Goal: Information Seeking & Learning: Learn about a topic

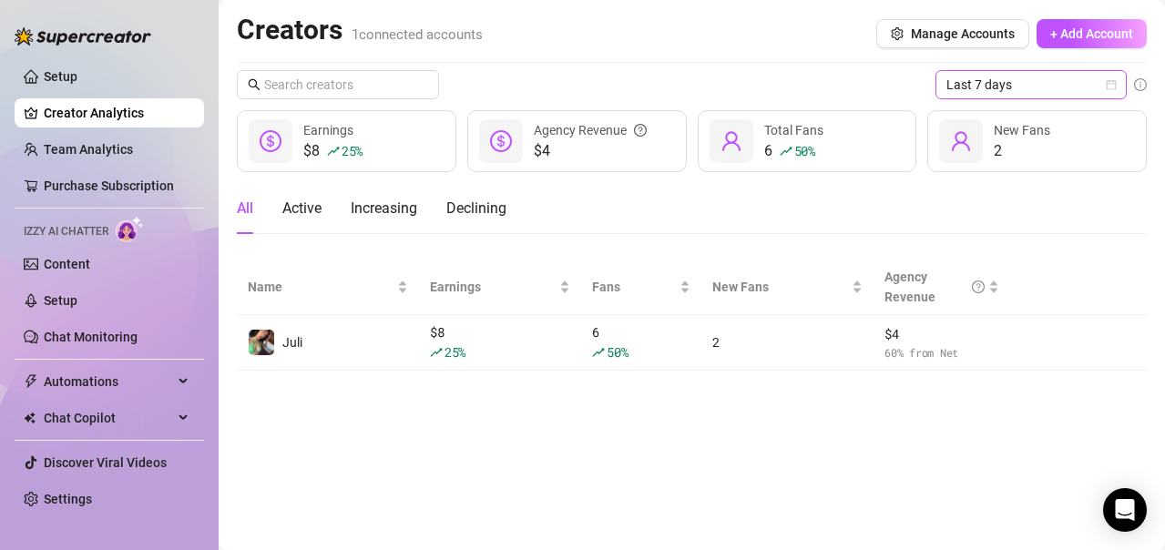
click at [1107, 80] on icon "calendar" at bounding box center [1111, 84] width 11 height 11
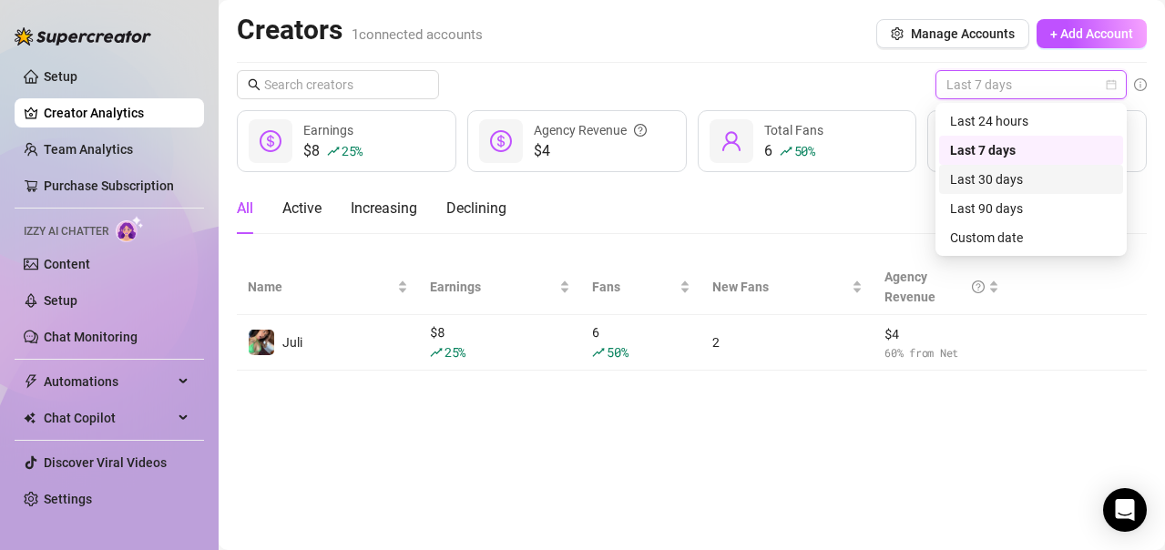
click at [1021, 181] on div "Last 30 days" at bounding box center [1031, 179] width 162 height 20
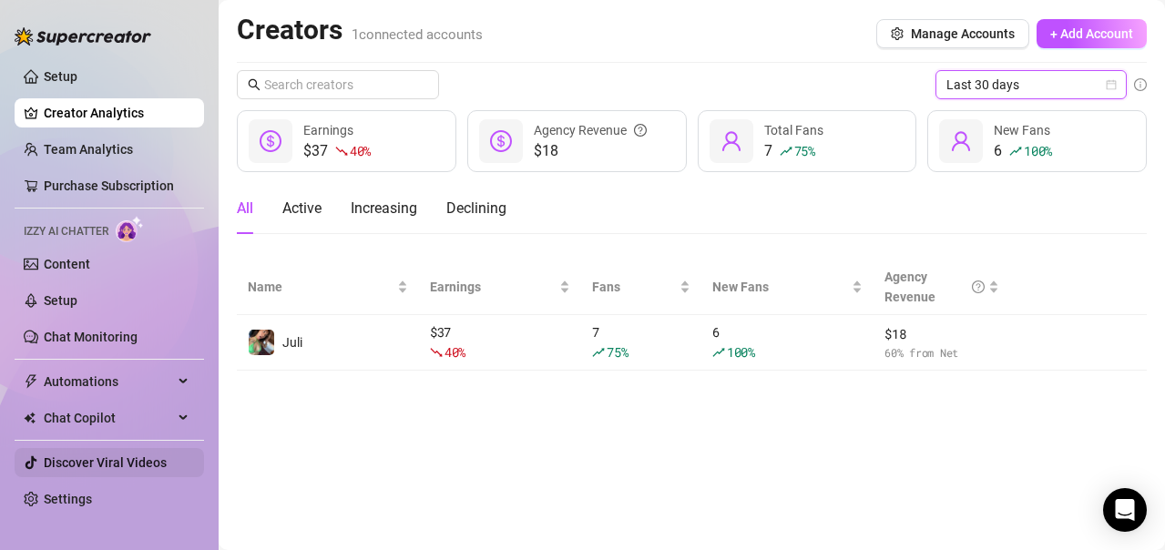
click at [110, 463] on link "Discover Viral Videos" at bounding box center [105, 463] width 123 height 15
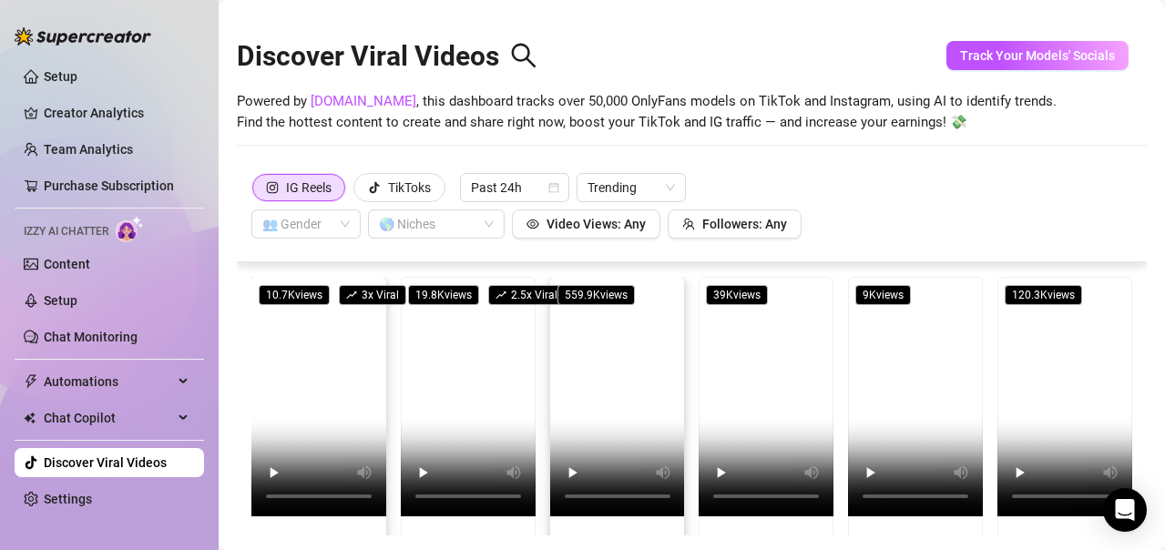
click at [315, 360] on video at bounding box center [318, 397] width 135 height 240
click at [135, 113] on link "Creator Analytics" at bounding box center [117, 112] width 146 height 29
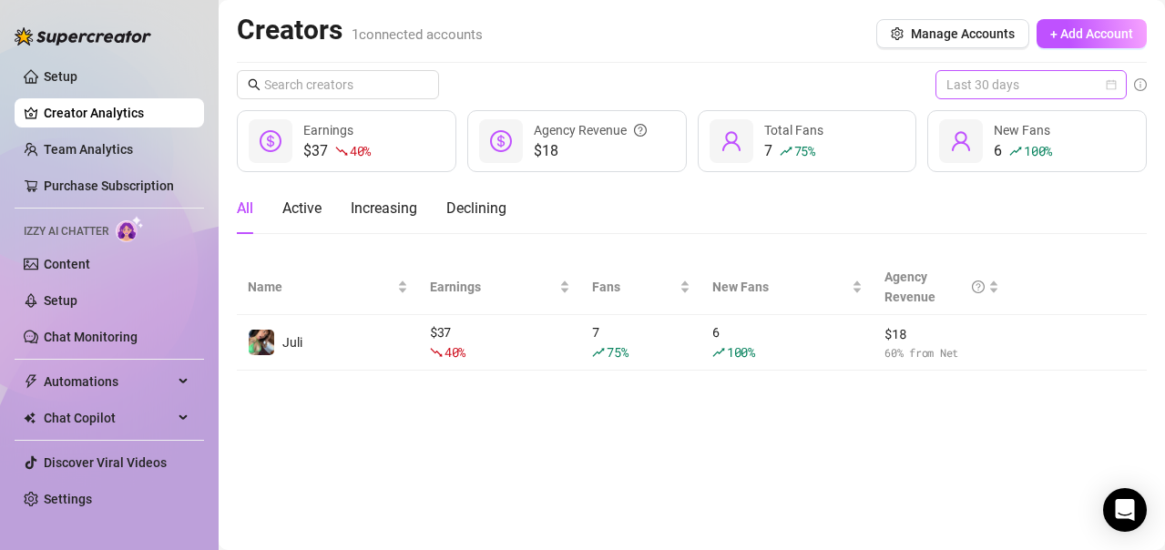
click at [1088, 84] on span "Last 30 days" at bounding box center [1031, 84] width 169 height 27
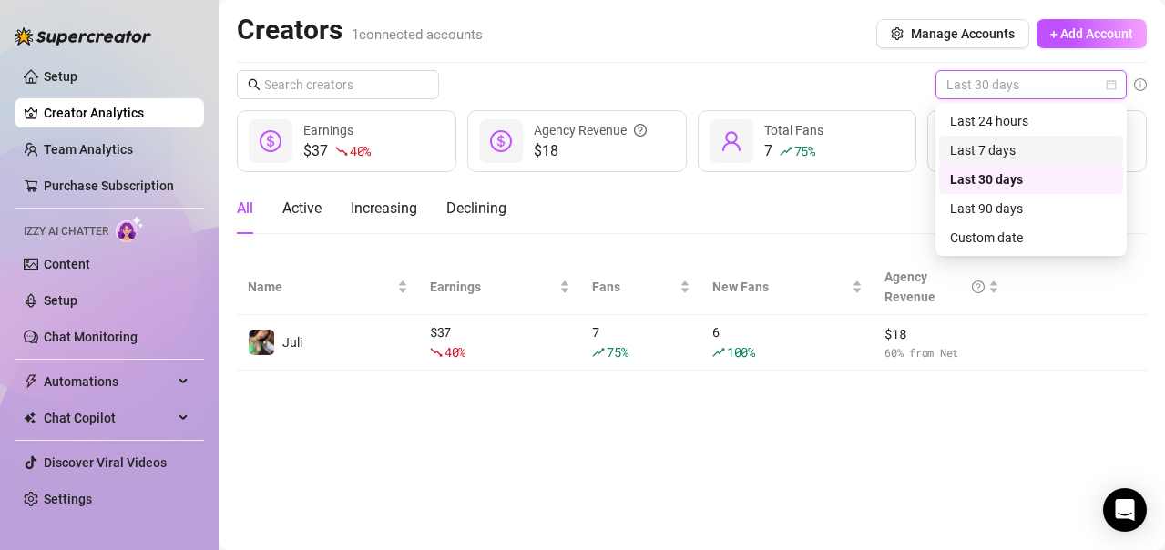
click at [1008, 145] on div "Last 7 days" at bounding box center [1031, 150] width 162 height 20
